Goal: Information Seeking & Learning: Learn about a topic

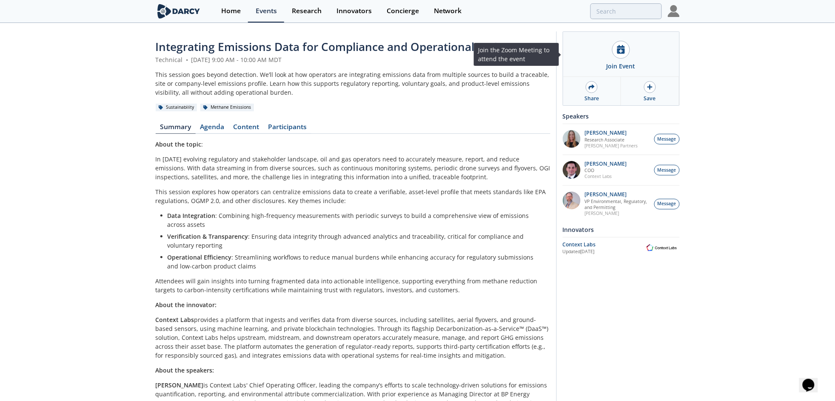
click at [611, 63] on div "Join Event" at bounding box center [620, 66] width 29 height 9
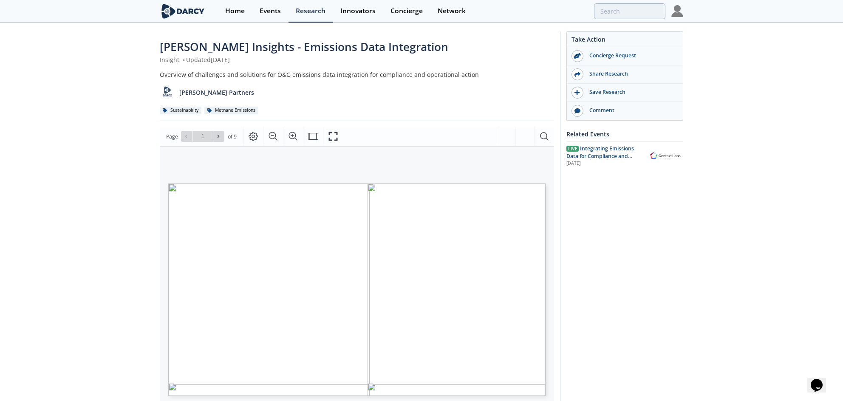
type input "2"
type input "3"
type input "4"
type input "7"
